Goal: Task Accomplishment & Management: Use online tool/utility

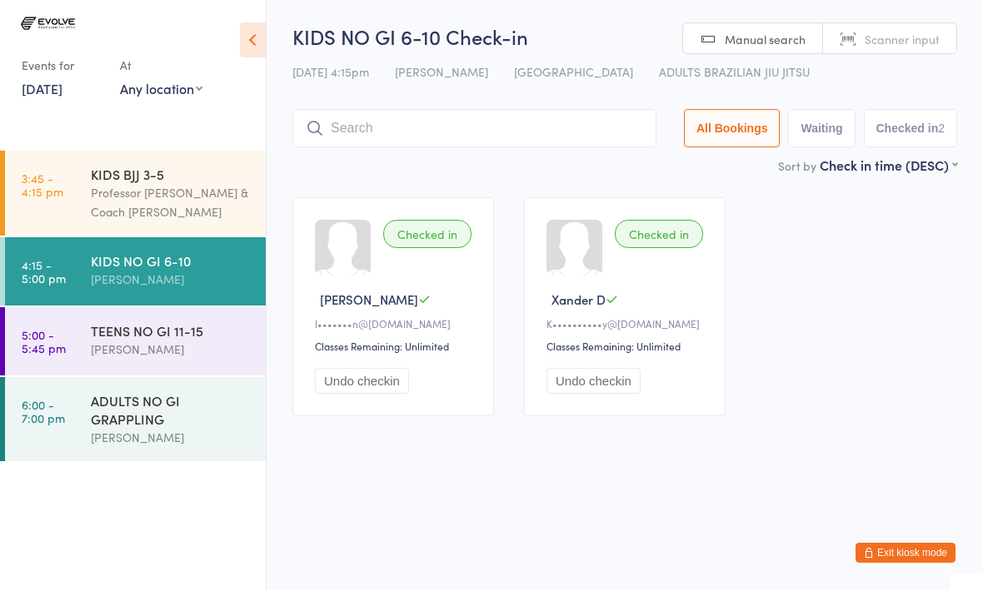
click at [145, 340] on div "TEENS NO GI 11-15" at bounding box center [171, 331] width 161 height 18
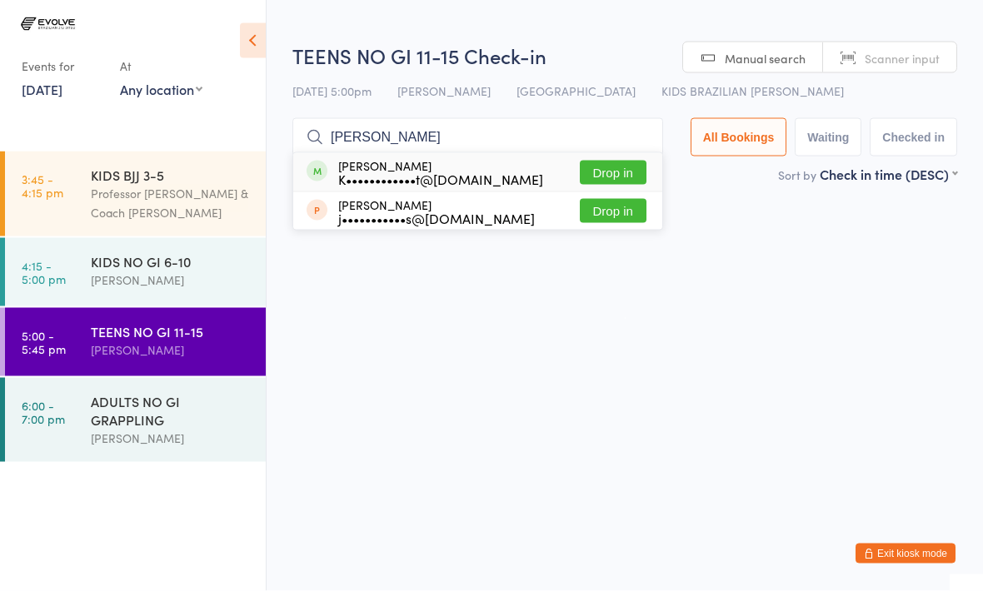
type input "[PERSON_NAME]"
click at [601, 163] on button "Drop in" at bounding box center [613, 173] width 67 height 24
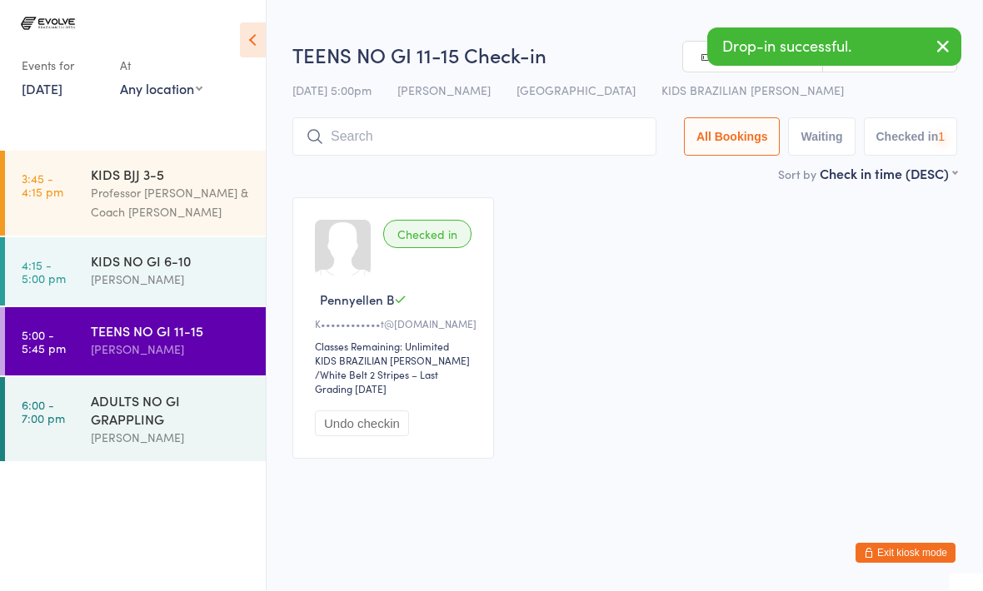
scroll to position [1, 0]
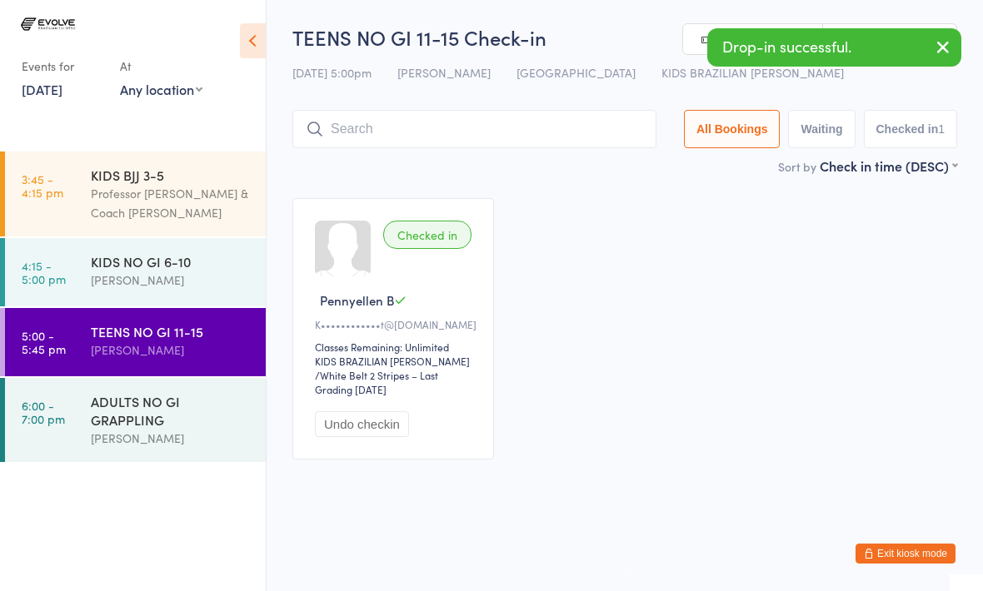
click at [475, 120] on input "search" at bounding box center [474, 129] width 364 height 38
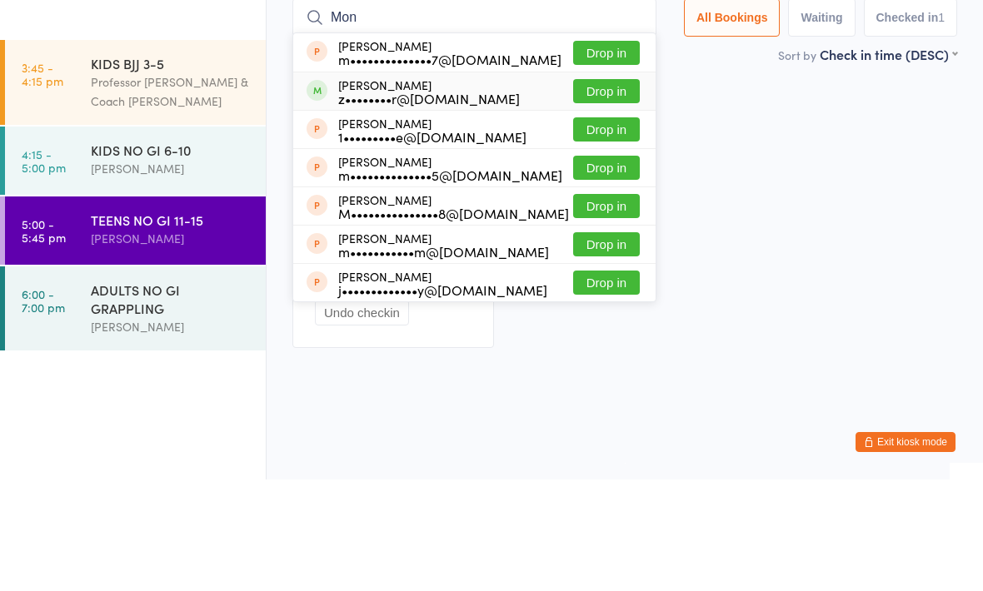
type input "Mon"
click at [374, 203] on div "z••••••••r@[DOMAIN_NAME]" at bounding box center [429, 209] width 182 height 13
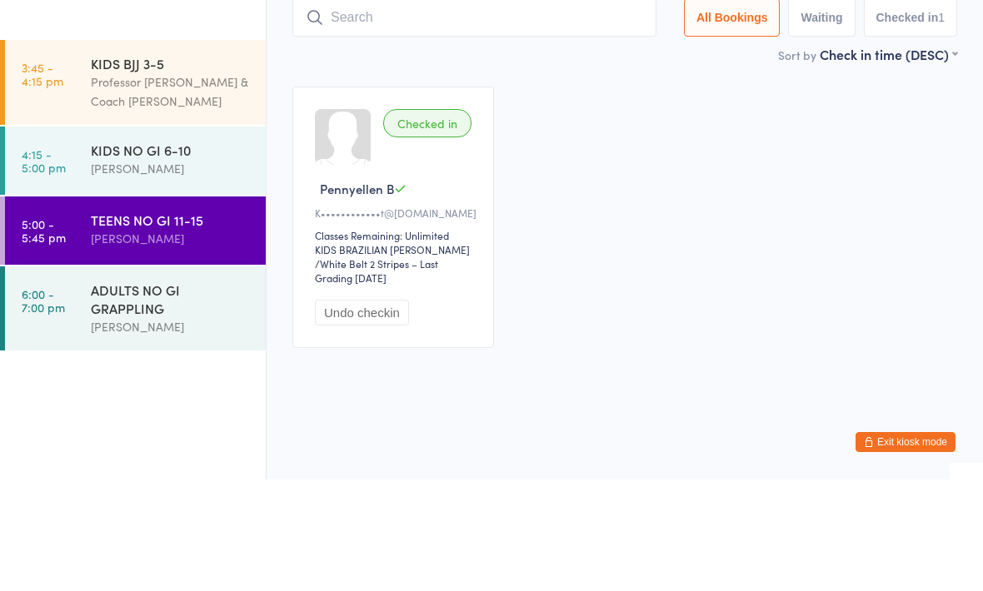
scroll to position [7, 0]
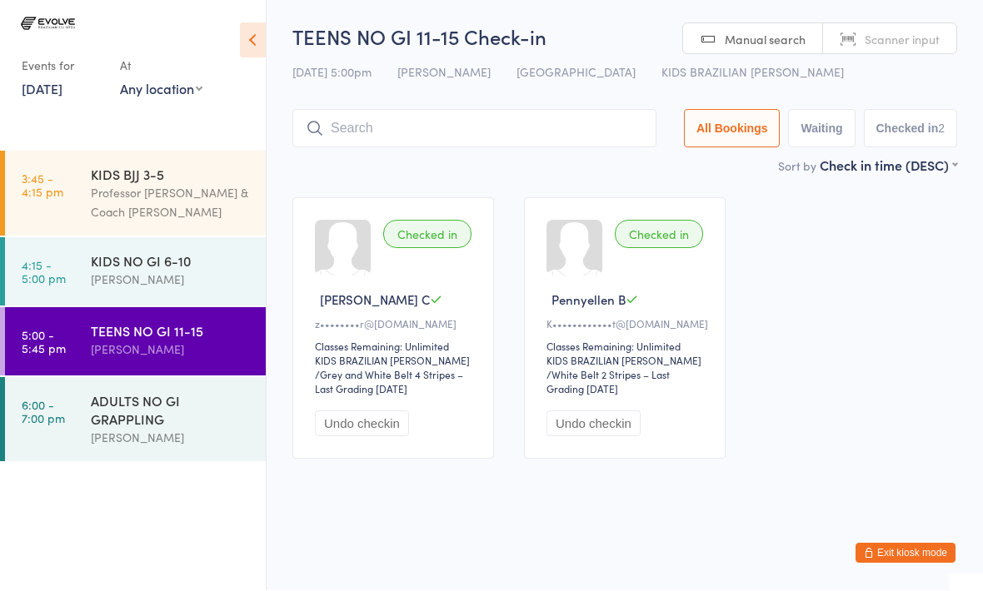
click at [390, 121] on input "search" at bounding box center [474, 129] width 364 height 38
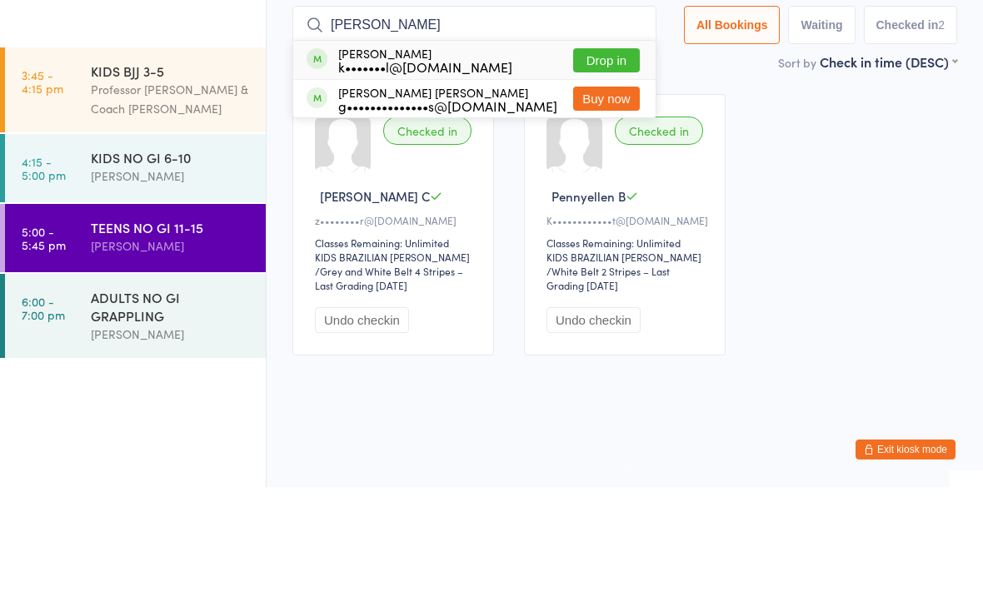
type input "[PERSON_NAME]"
click at [590, 152] on button "Drop in" at bounding box center [606, 164] width 67 height 24
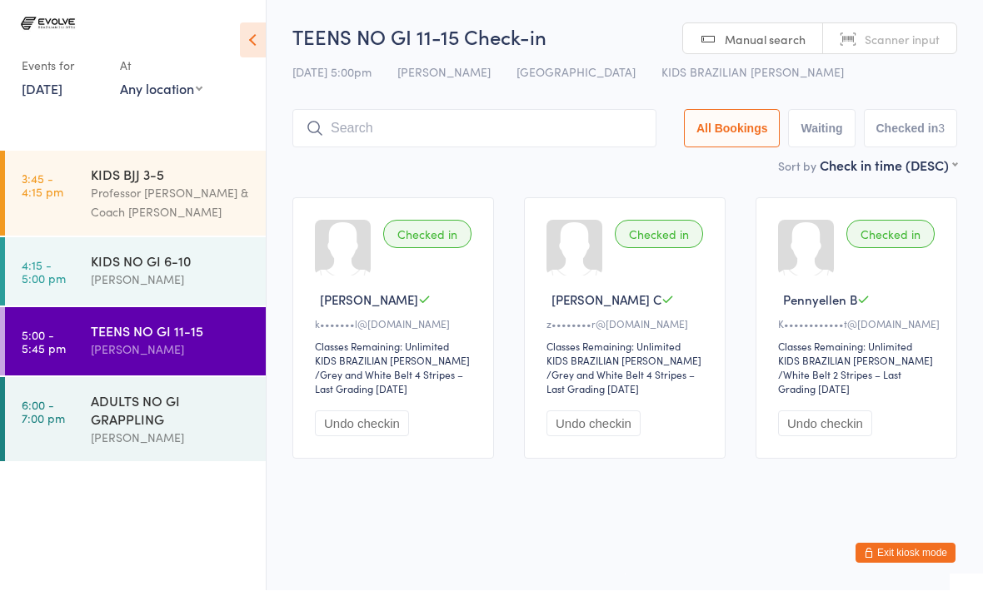
click at [393, 114] on input "search" at bounding box center [474, 129] width 364 height 38
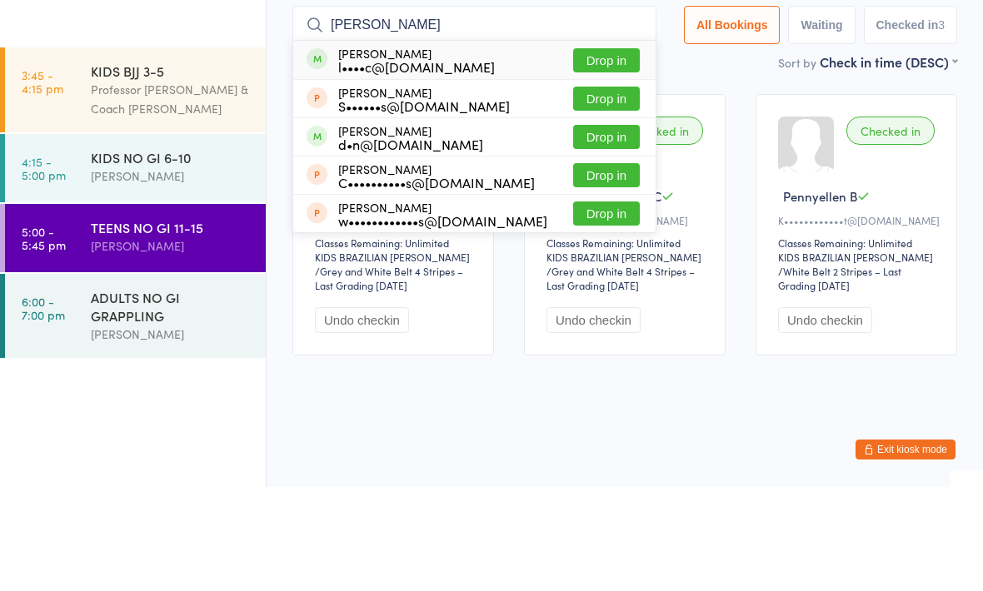
type input "[PERSON_NAME]"
click at [598, 152] on button "Drop in" at bounding box center [606, 164] width 67 height 24
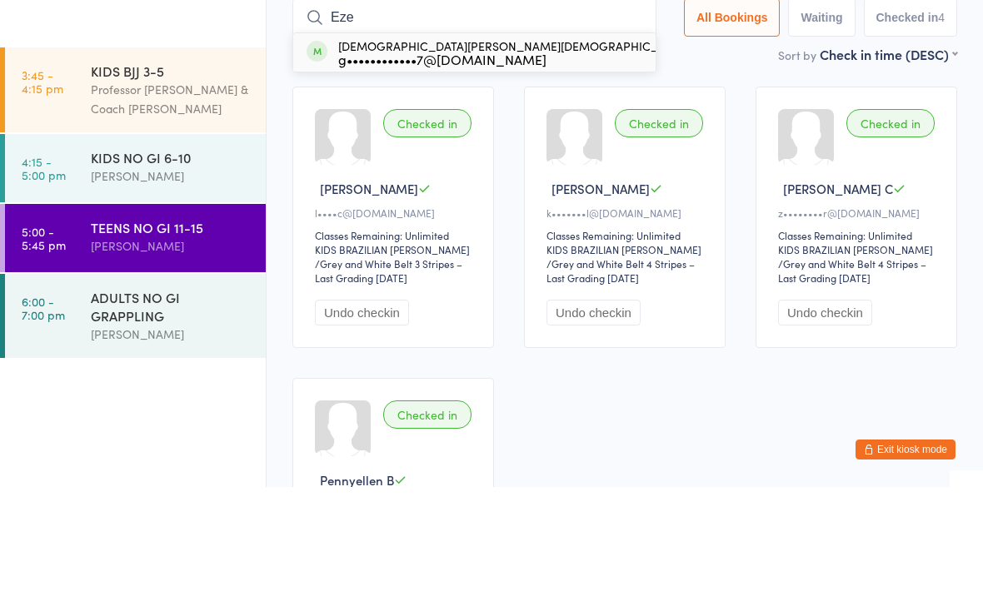
type input "Eze"
click at [372, 157] on div "g••••••••••••7@[DOMAIN_NAME]" at bounding box center [513, 163] width 351 height 13
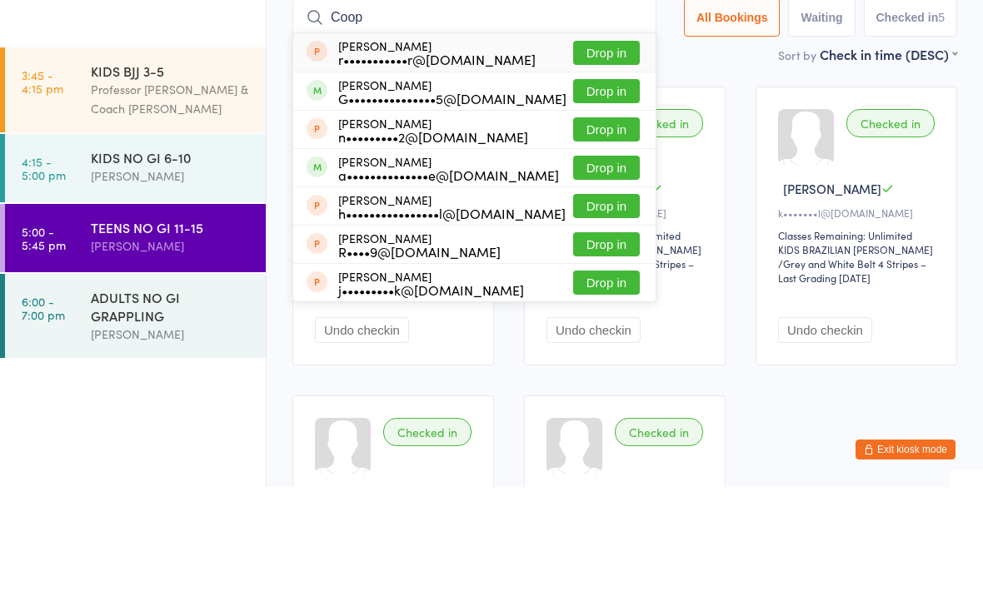
type input "Coop"
click at [590, 260] on button "Drop in" at bounding box center [606, 272] width 67 height 24
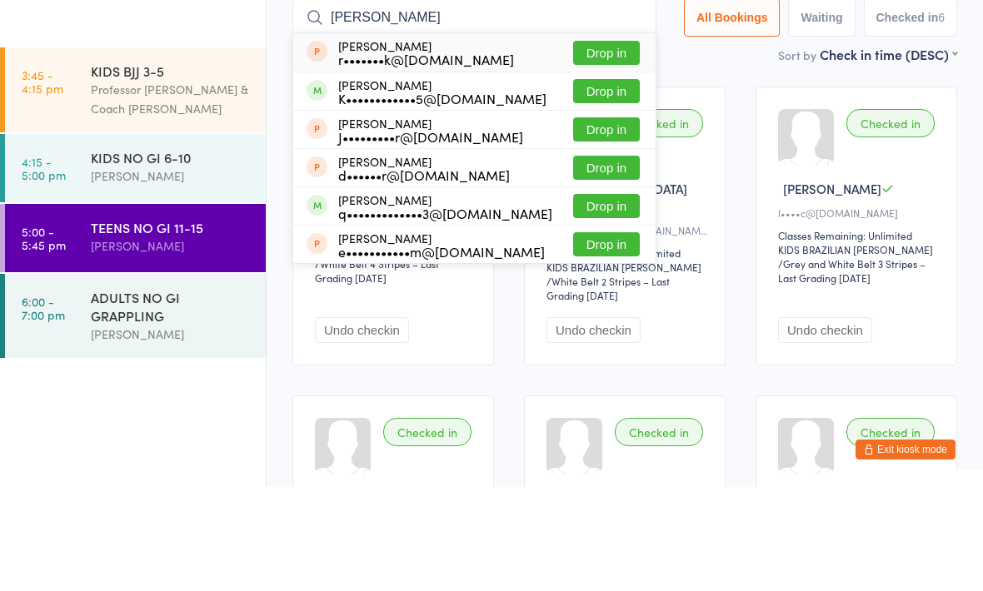
type input "[PERSON_NAME]"
click at [592, 183] on button "Drop in" at bounding box center [606, 195] width 67 height 24
